Goal: Information Seeking & Learning: Learn about a topic

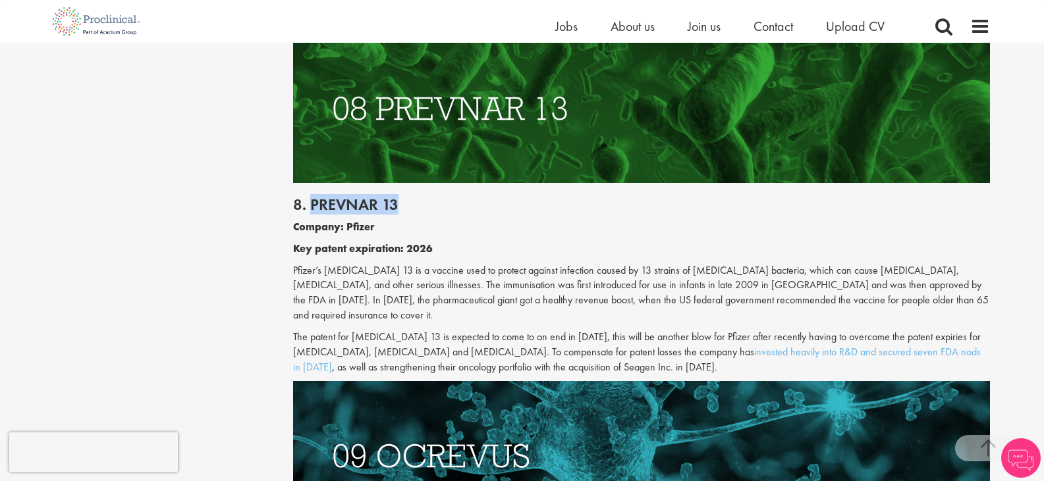
scroll to position [3402, 0]
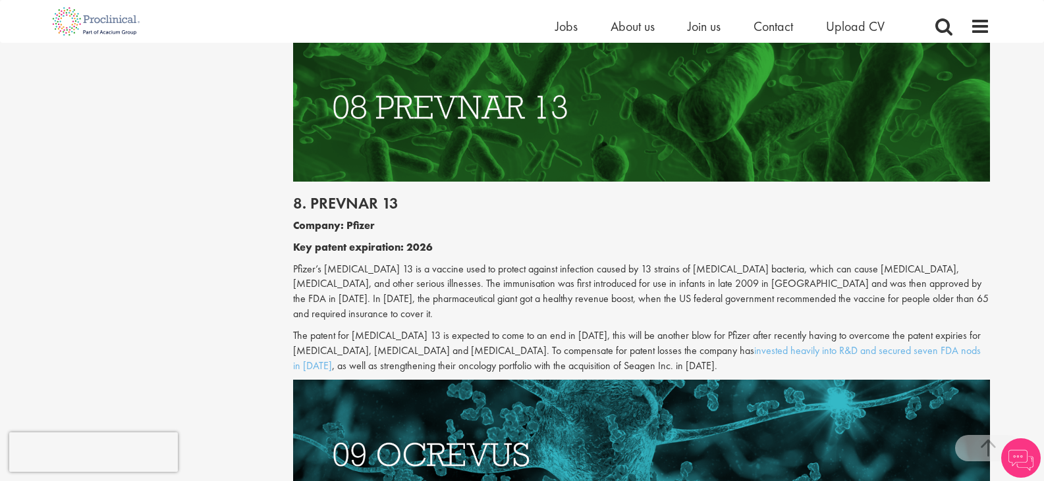
click at [317, 182] on div "8. Prevnar 13 Company: Pfizer Key patent expiration: 2026 Pfizer’s Prevnar 13 i…" at bounding box center [641, 281] width 716 height 199
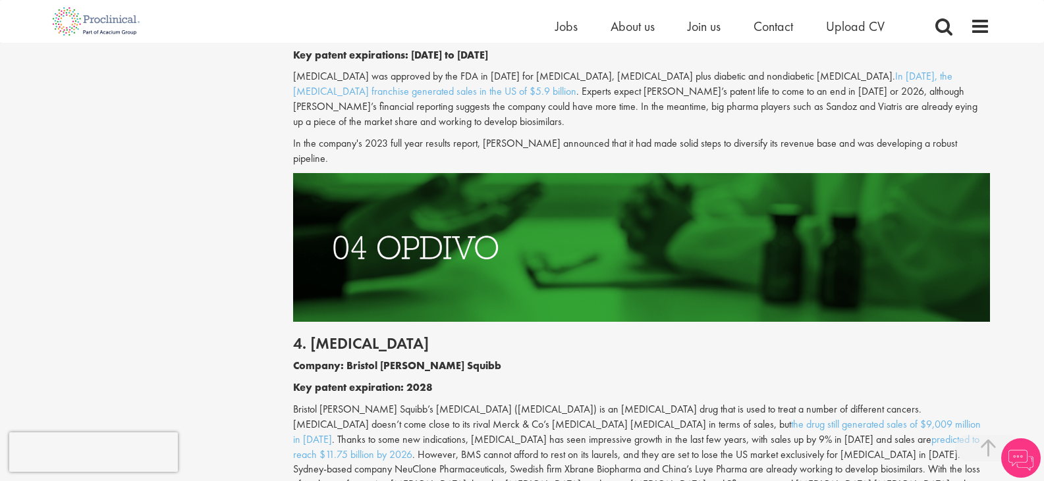
scroll to position [1780, 0]
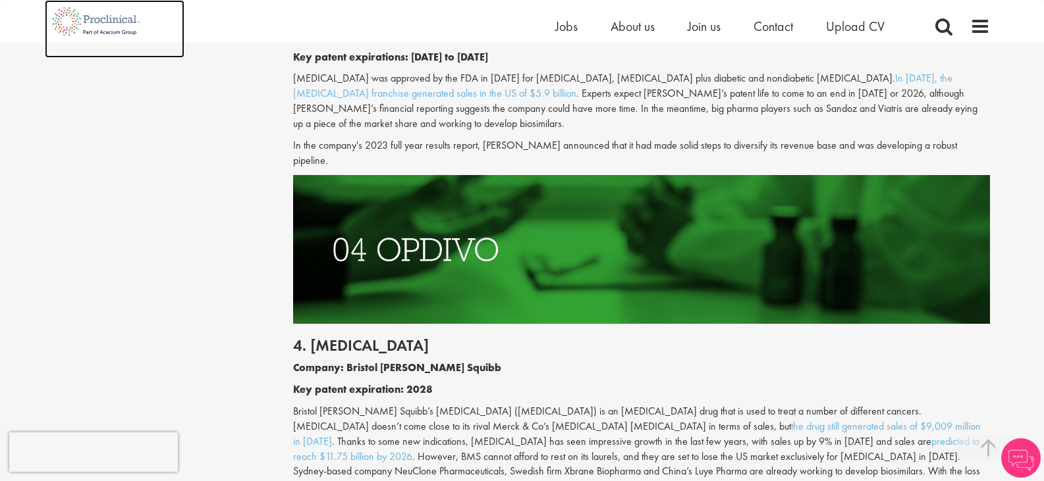
click at [61, 30] on img at bounding box center [96, 21] width 103 height 43
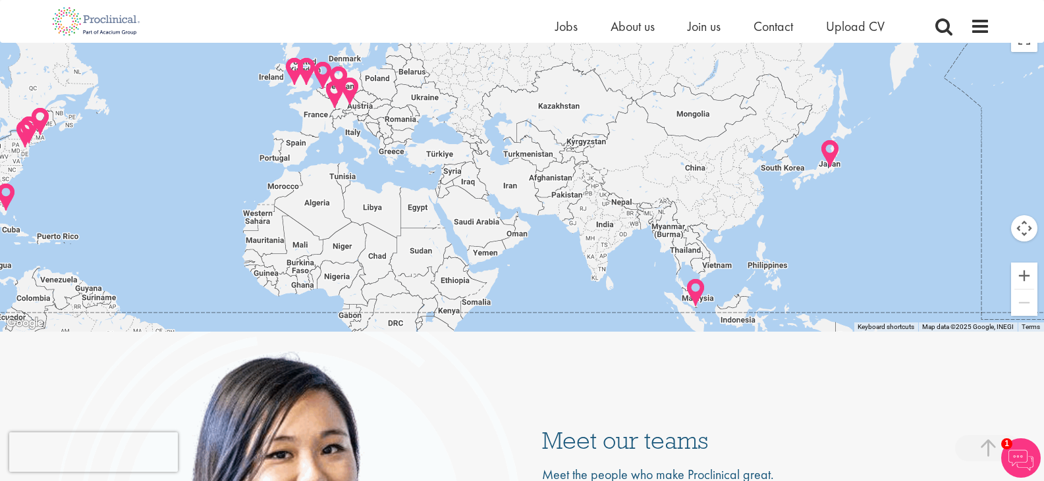
scroll to position [2708, 0]
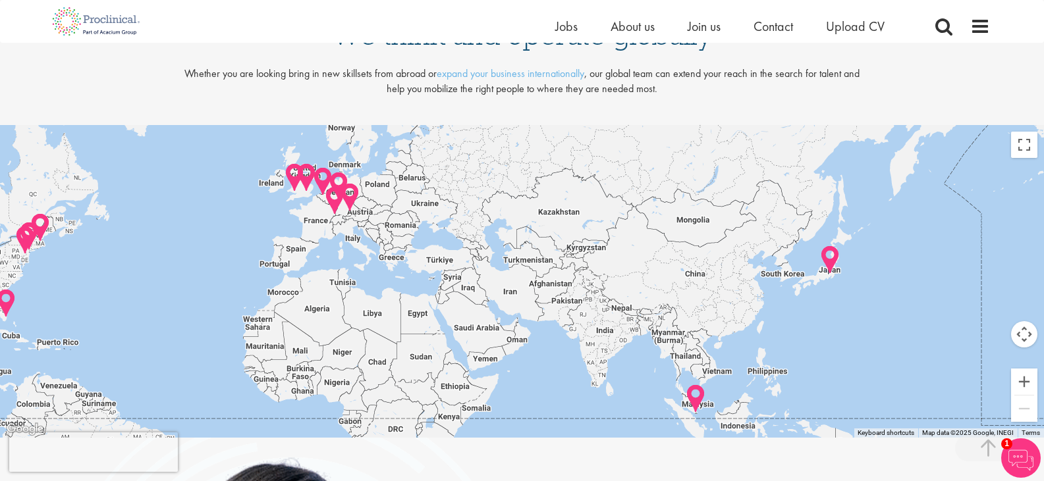
drag, startPoint x: 376, startPoint y: 169, endPoint x: 171, endPoint y: 103, distance: 215.5
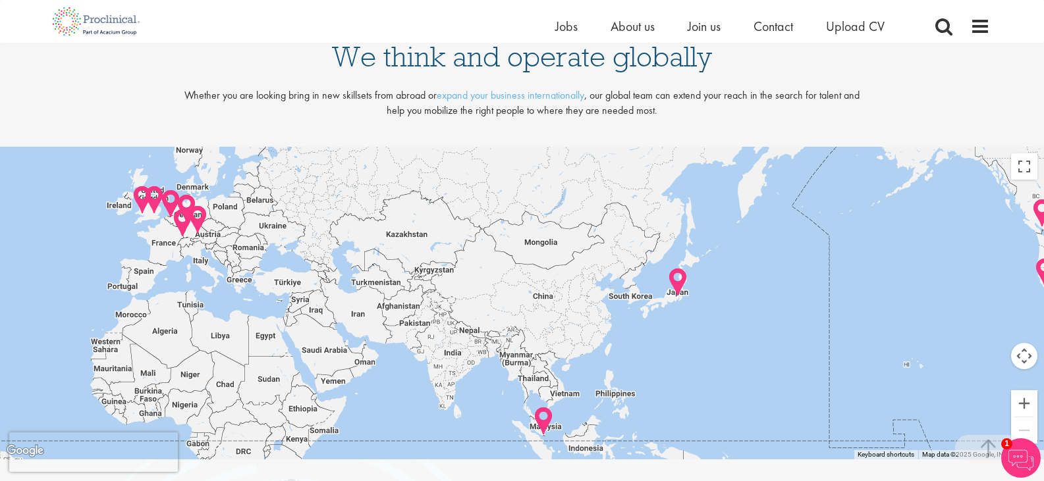
drag, startPoint x: 795, startPoint y: 271, endPoint x: 624, endPoint y: 261, distance: 171.5
click at [624, 261] on div at bounding box center [522, 303] width 1044 height 313
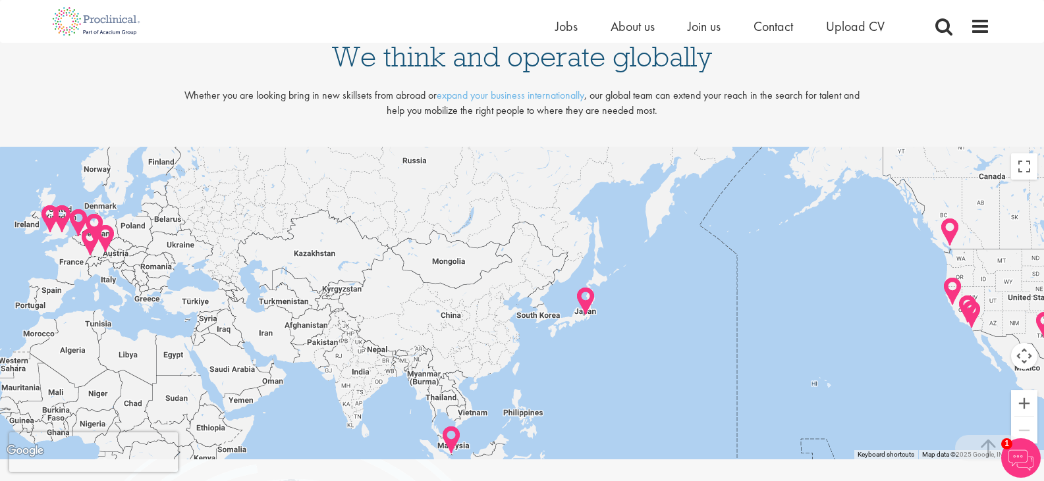
drag, startPoint x: 750, startPoint y: 252, endPoint x: 654, endPoint y: 292, distance: 103.9
click at [654, 292] on div at bounding box center [522, 303] width 1044 height 313
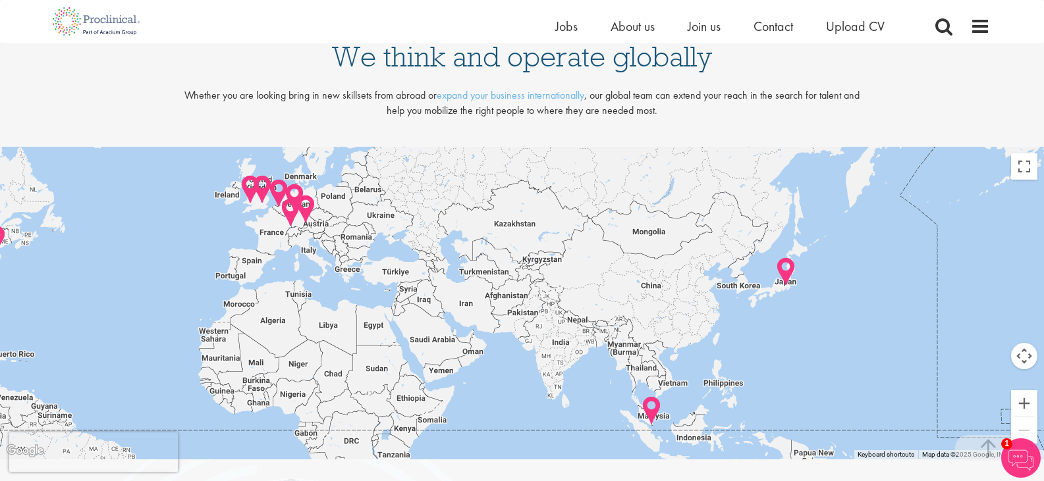
drag, startPoint x: 498, startPoint y: 313, endPoint x: 730, endPoint y: 271, distance: 235.5
click at [730, 271] on div at bounding box center [522, 303] width 1044 height 313
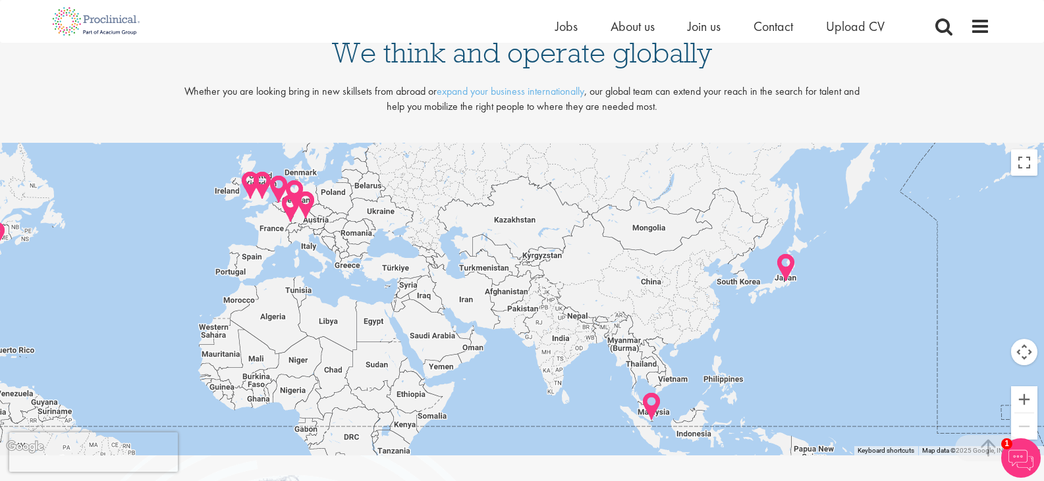
scroll to position [2681, 0]
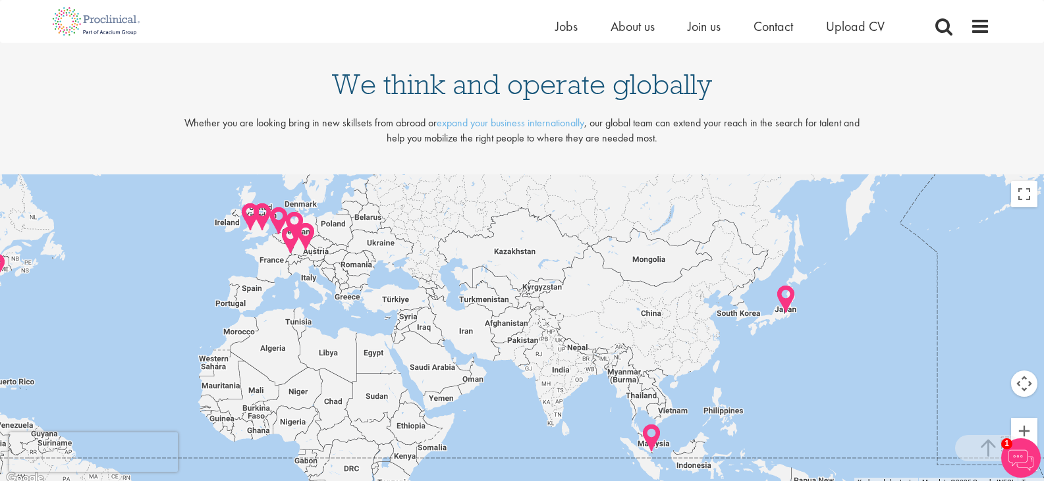
drag, startPoint x: 507, startPoint y: 329, endPoint x: 697, endPoint y: 298, distance: 192.1
click at [689, 301] on div at bounding box center [522, 330] width 1044 height 313
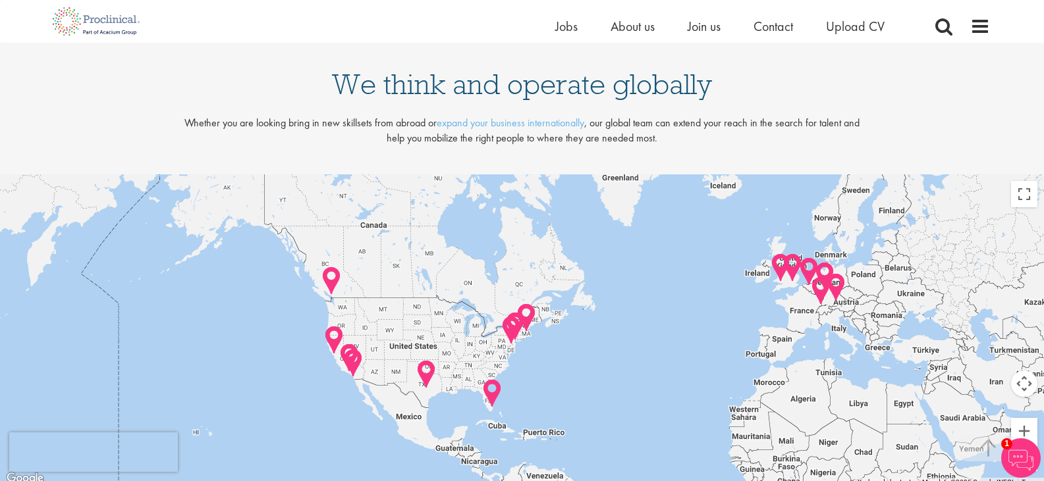
drag, startPoint x: 617, startPoint y: 285, endPoint x: 459, endPoint y: 454, distance: 231.1
click at [463, 454] on div at bounding box center [522, 330] width 1044 height 313
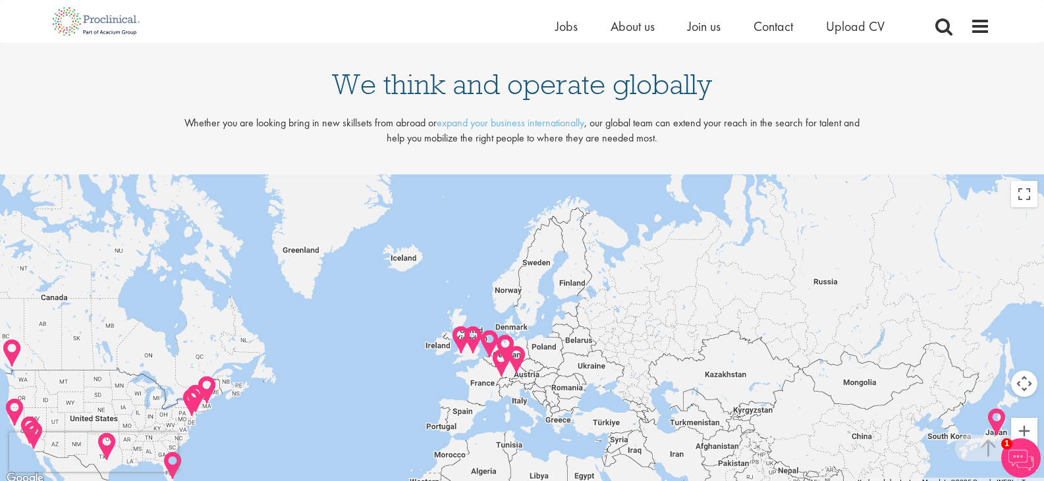
drag, startPoint x: 588, startPoint y: 339, endPoint x: 361, endPoint y: 400, distance: 235.1
click at [361, 400] on div at bounding box center [522, 330] width 1044 height 313
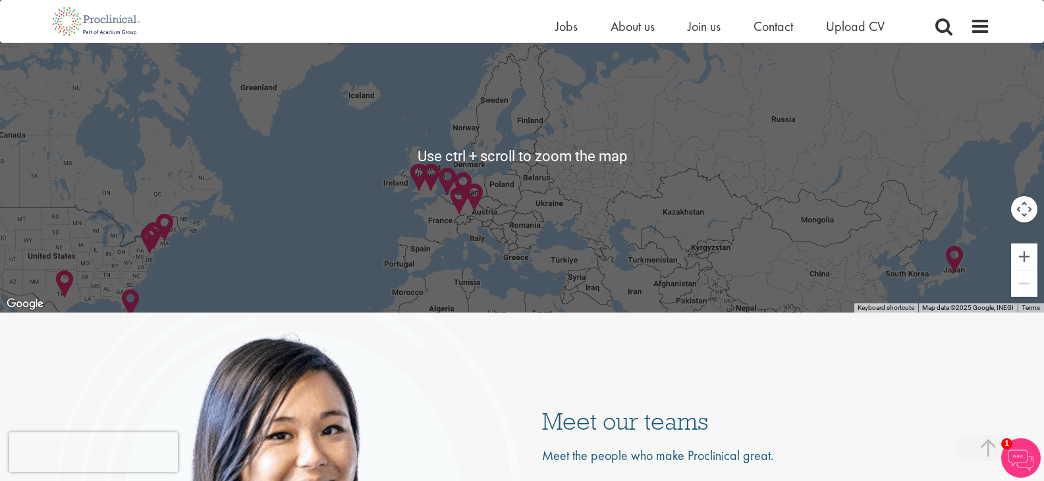
scroll to position [2744, 0]
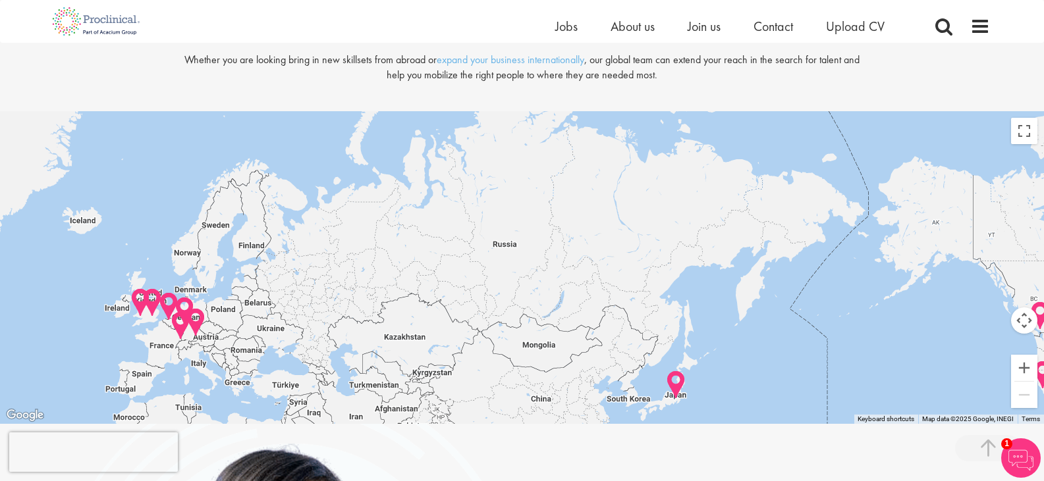
drag, startPoint x: 650, startPoint y: 270, endPoint x: 452, endPoint y: 279, distance: 198.4
click at [452, 279] on div at bounding box center [522, 267] width 1044 height 313
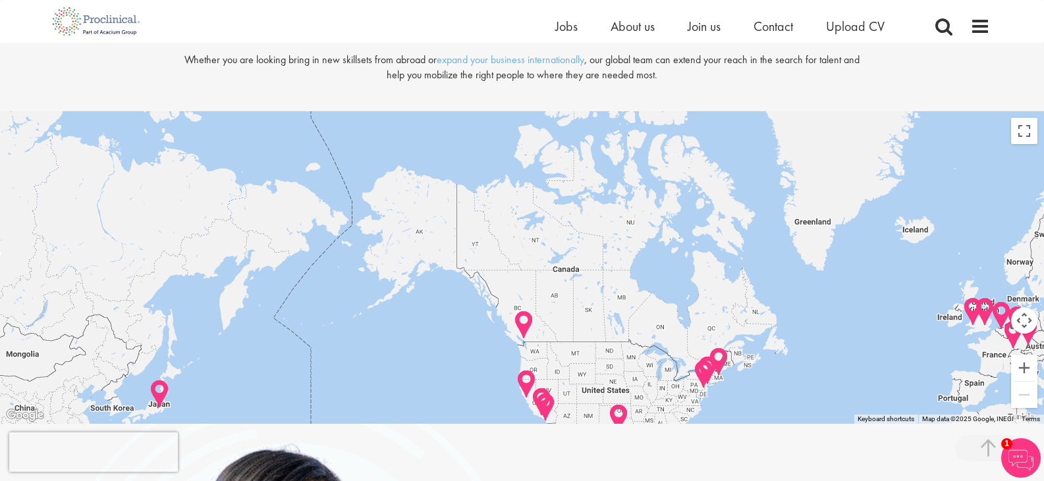
drag, startPoint x: 822, startPoint y: 253, endPoint x: 372, endPoint y: 250, distance: 449.7
click at [372, 250] on div at bounding box center [522, 267] width 1044 height 313
drag, startPoint x: 678, startPoint y: 244, endPoint x: 263, endPoint y: 263, distance: 415.3
click at [263, 263] on div at bounding box center [522, 267] width 1044 height 313
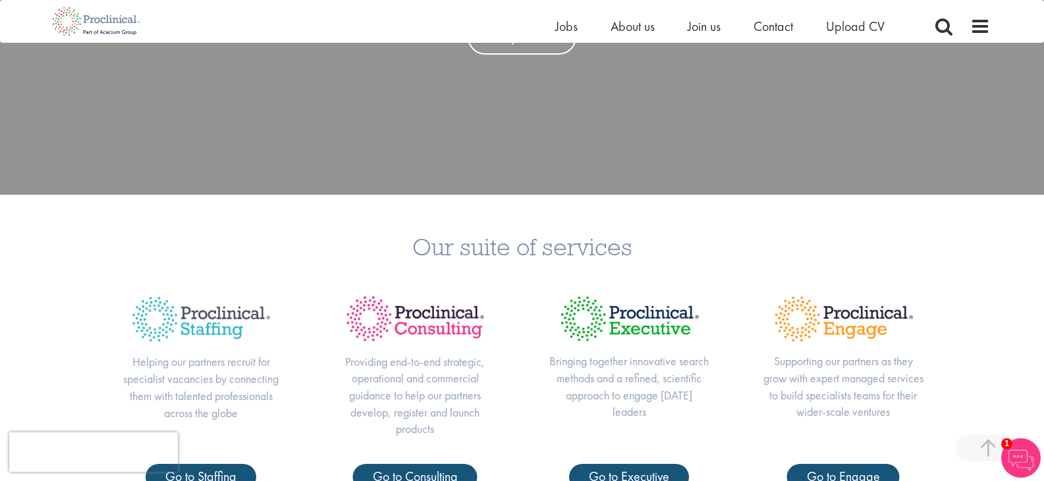
scroll to position [0, 0]
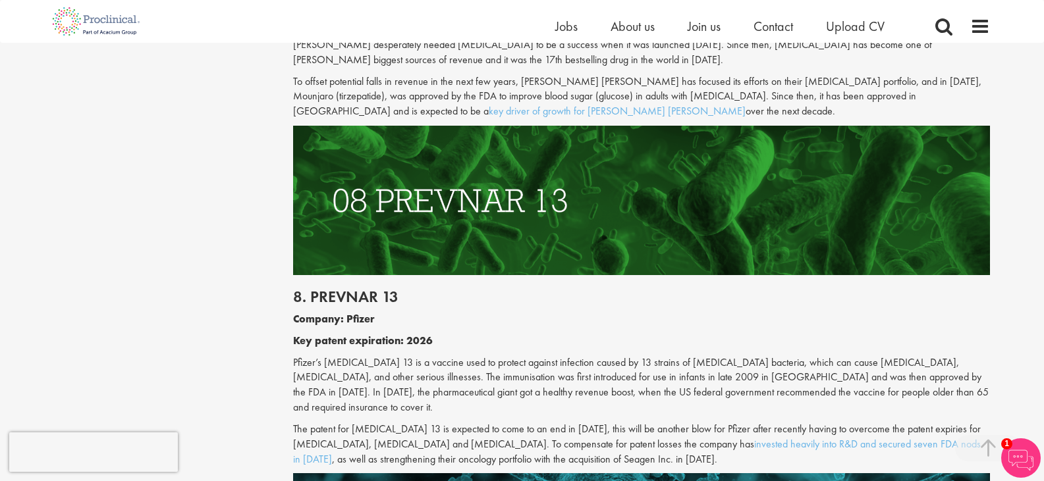
scroll to position [3552, 0]
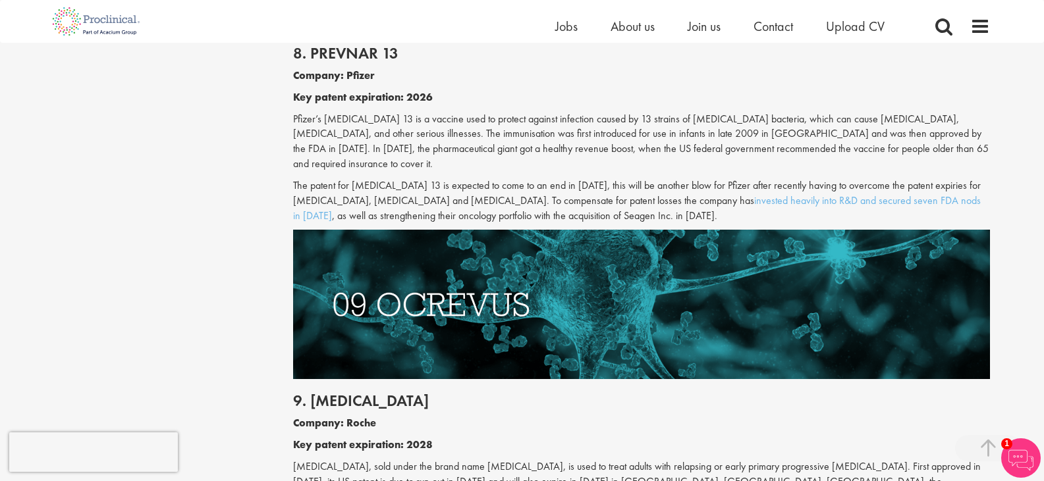
click at [1007, 458] on img at bounding box center [1021, 459] width 40 height 40
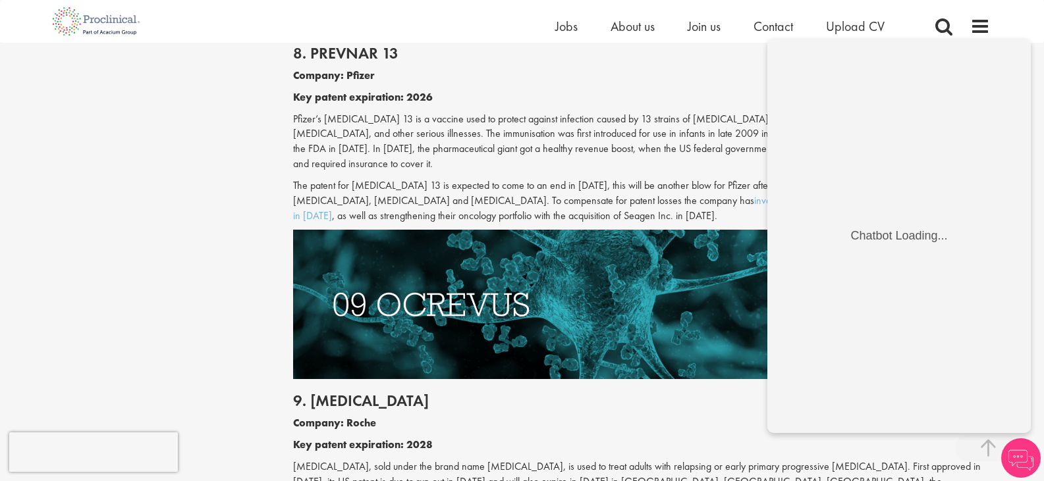
click at [1015, 454] on img at bounding box center [1021, 459] width 40 height 40
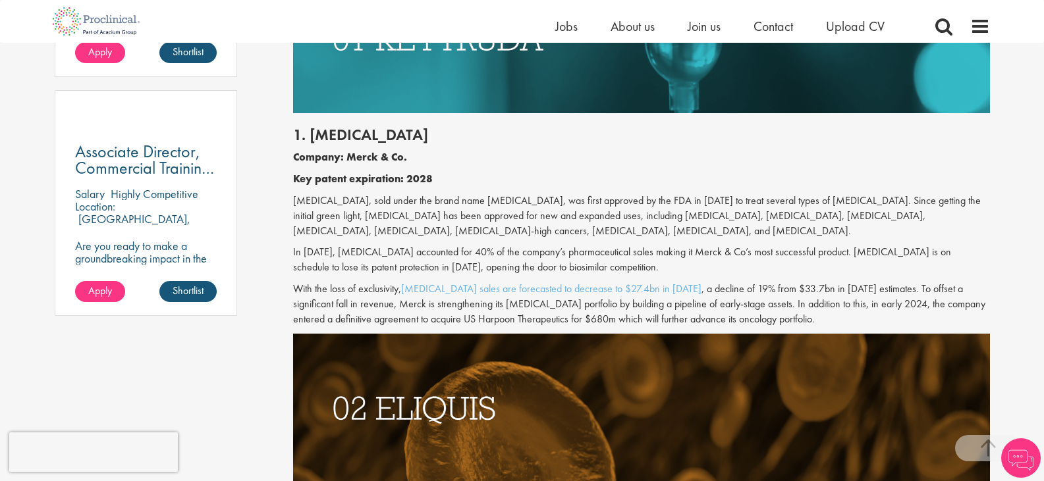
scroll to position [988, 0]
